Goal: Task Accomplishment & Management: Complete application form

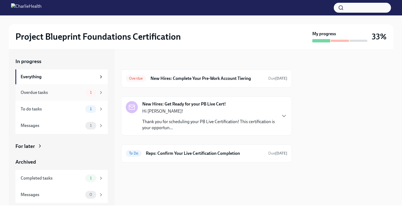
click at [93, 99] on div "Overdue tasks 1" at bounding box center [61, 92] width 93 height 17
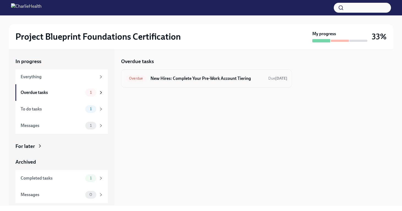
click at [172, 86] on div "Overdue New Hires: Complete Your Pre-Work Account Tiering Due [DATE]" at bounding box center [206, 78] width 171 height 18
click at [173, 84] on div "Overdue New Hires: Complete Your Pre-Work Account Tiering Due [DATE]" at bounding box center [206, 78] width 171 height 18
click at [196, 76] on h6 "New Hires: Complete Your Pre-Work Account Tiering" at bounding box center [207, 78] width 113 height 6
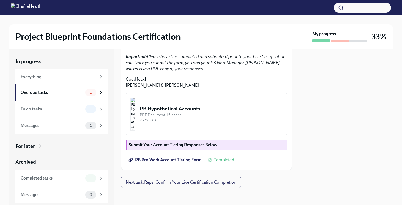
scroll to position [162, 0]
click at [192, 146] on strong "Submit Your Account Tiering Responses Below" at bounding box center [173, 144] width 89 height 5
click at [227, 169] on div "Hi [PERSON_NAME]! Thank you for scheduling your PB Live Certification! You're o…" at bounding box center [206, 68] width 171 height 204
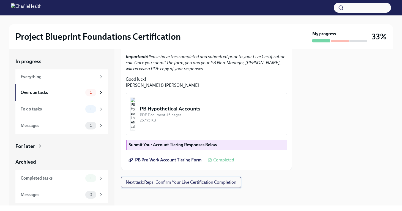
click at [208, 180] on span "Next task : Reps: Confirm Your Live Certification Completion" at bounding box center [181, 183] width 111 height 6
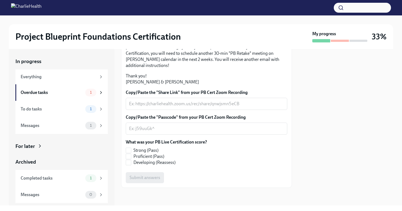
scroll to position [120, 0]
click at [176, 107] on textarea "Copy/Paste the "Share Link" from your PB Cert Zoom Recording" at bounding box center [206, 104] width 155 height 7
